Goal: Task Accomplishment & Management: Manage account settings

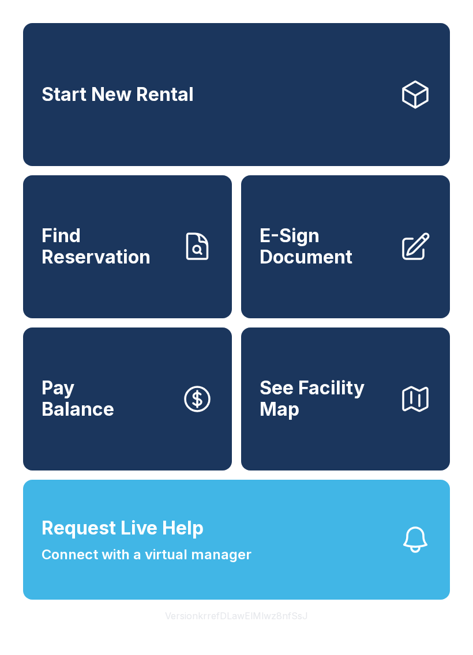
click at [99, 565] on span "Connect with a virtual manager" at bounding box center [146, 554] width 210 height 21
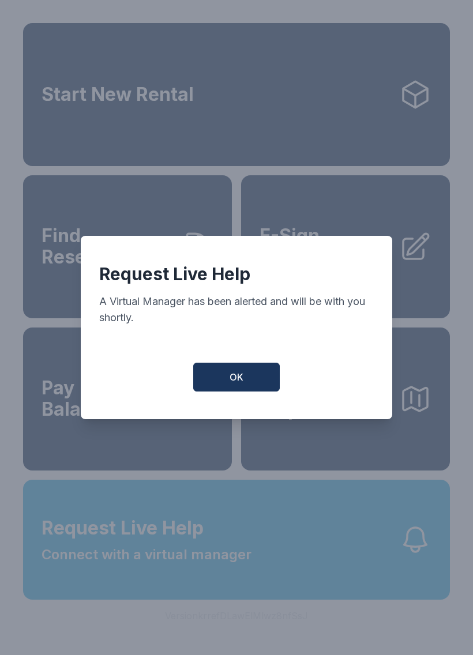
click at [242, 391] on button "OK" at bounding box center [236, 376] width 86 height 29
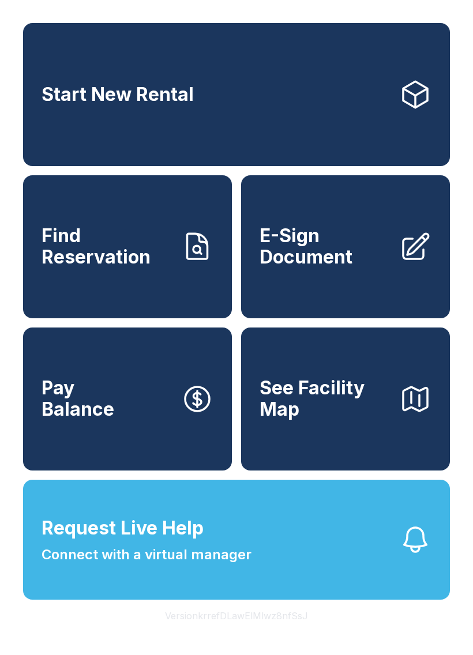
click at [277, 557] on button "Request Live Help Connect with a virtual manager" at bounding box center [236, 539] width 426 height 120
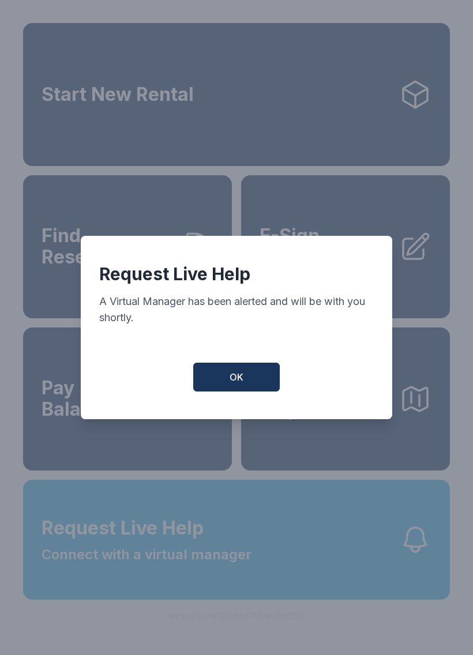
click at [251, 383] on button "OK" at bounding box center [236, 376] width 86 height 29
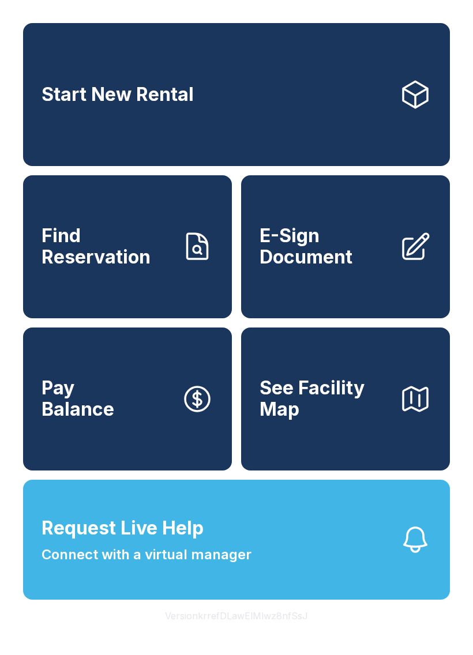
click at [256, 565] on button "Request Live Help Connect with a virtual manager" at bounding box center [236, 539] width 426 height 120
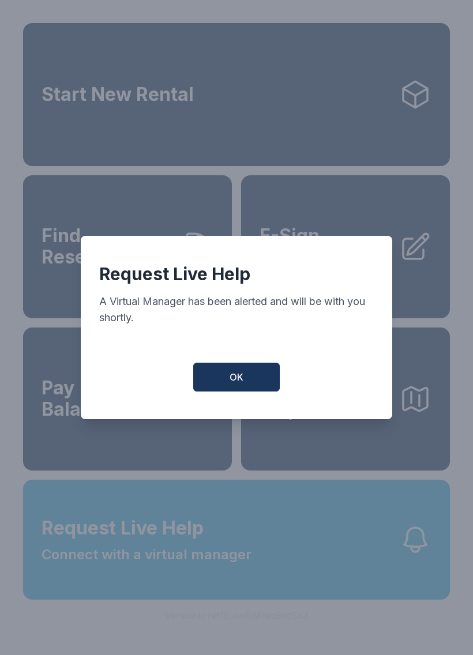
click at [247, 391] on button "OK" at bounding box center [236, 376] width 86 height 29
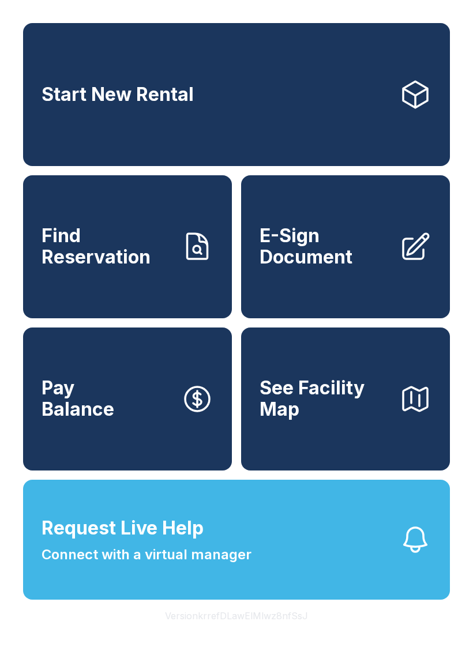
click at [271, 561] on button "Request Live Help Connect with a virtual manager" at bounding box center [236, 539] width 426 height 120
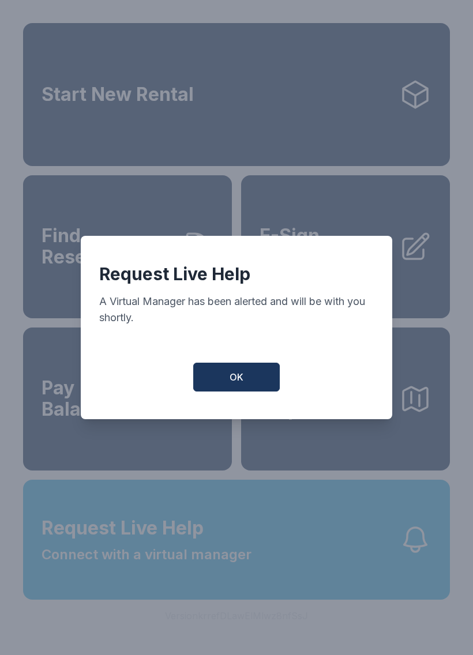
click at [238, 383] on span "OK" at bounding box center [236, 377] width 14 height 14
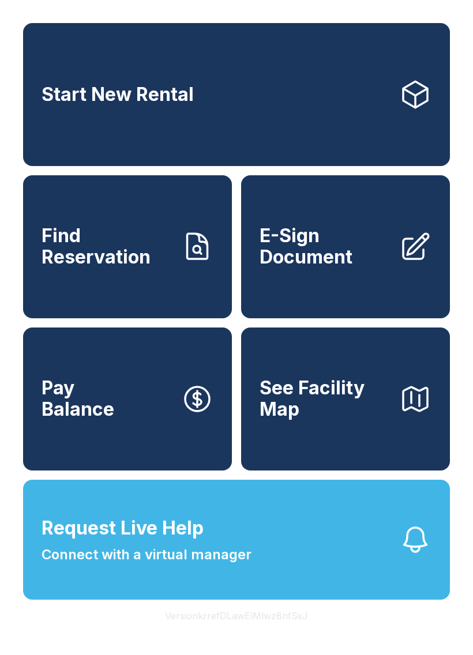
click at [107, 418] on span "Pay Balance" at bounding box center [77, 398] width 73 height 42
click at [279, 599] on button "Request Live Help Connect with a virtual manager" at bounding box center [236, 539] width 426 height 120
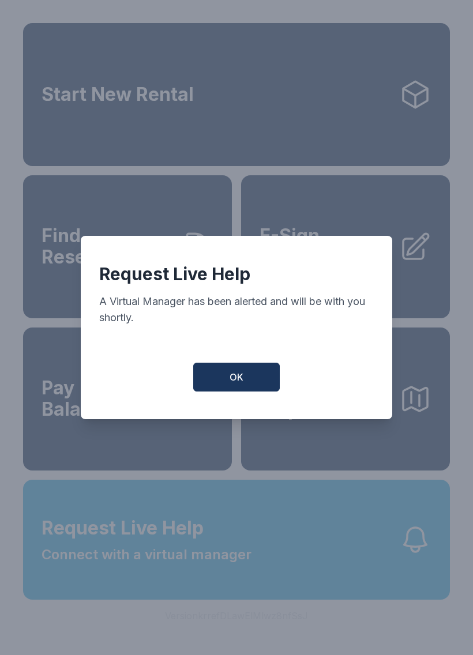
click at [225, 391] on button "OK" at bounding box center [236, 376] width 86 height 29
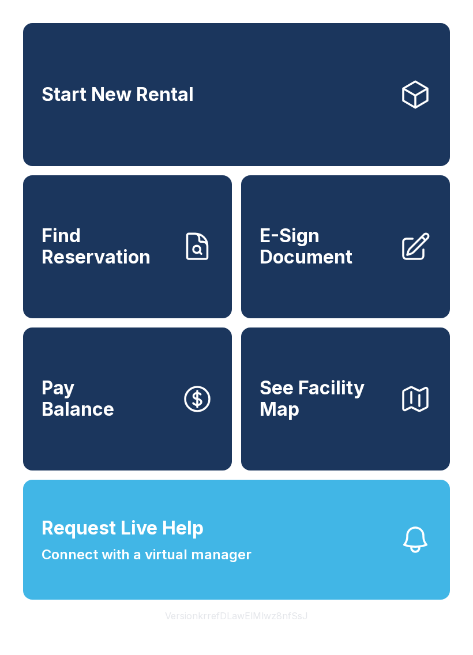
click at [303, 581] on button "Request Live Help Connect with a virtual manager" at bounding box center [236, 539] width 426 height 120
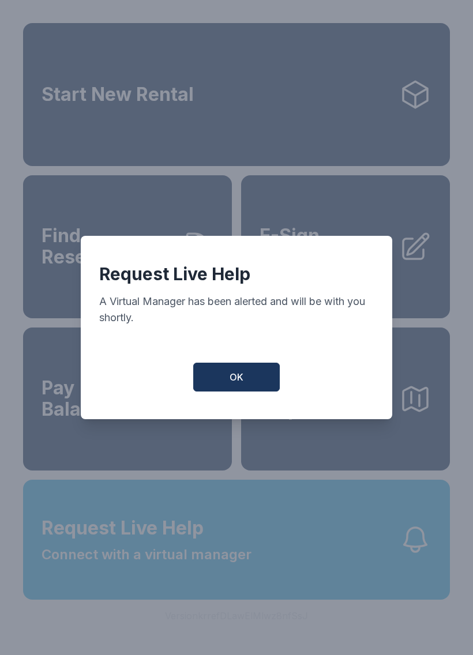
click at [227, 383] on button "OK" at bounding box center [236, 376] width 86 height 29
